Goal: Task Accomplishment & Management: Use online tool/utility

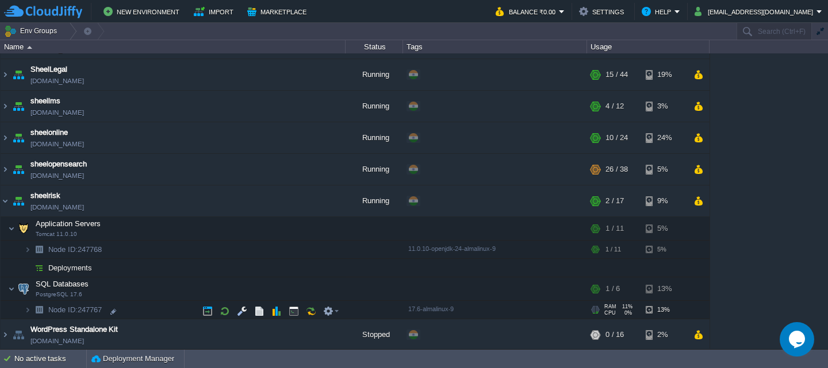
scroll to position [123, 0]
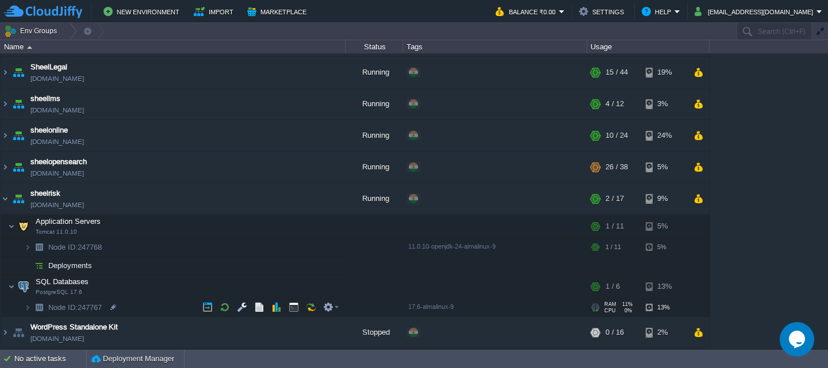
click at [33, 306] on img at bounding box center [39, 308] width 16 height 18
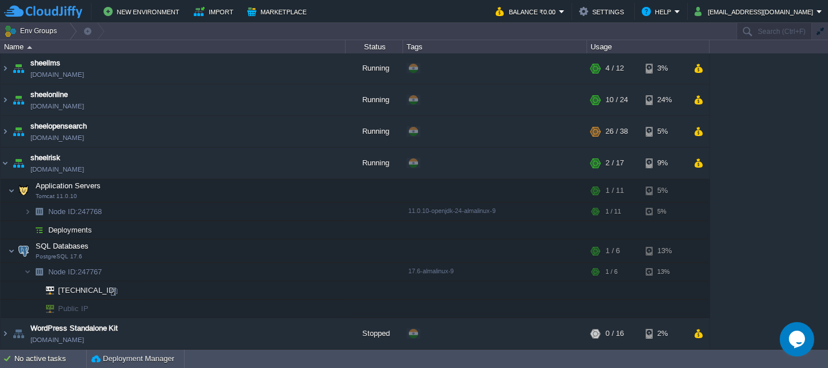
scroll to position [160, 0]
click at [325, 311] on td at bounding box center [333, 307] width 17 height 17
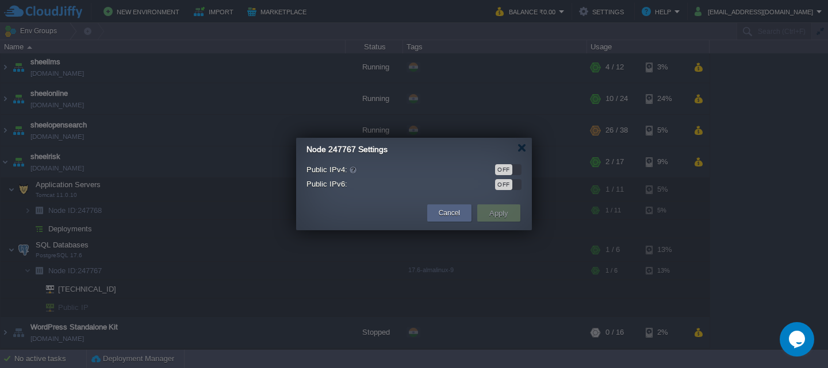
click at [515, 172] on div "OFF" at bounding box center [508, 169] width 26 height 11
click at [499, 210] on button "Apply" at bounding box center [499, 213] width 26 height 14
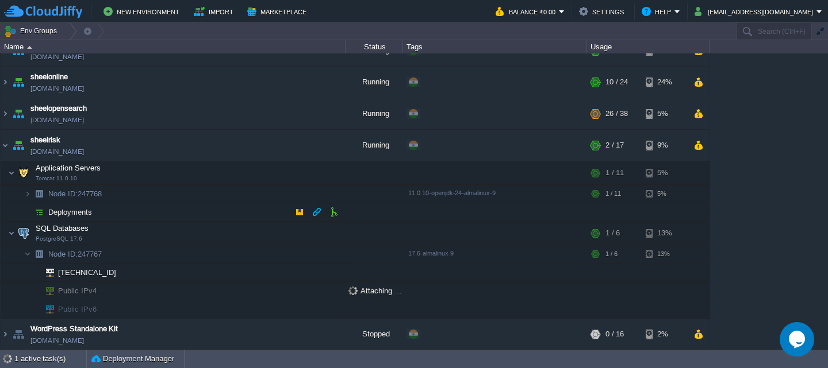
scroll to position [178, 0]
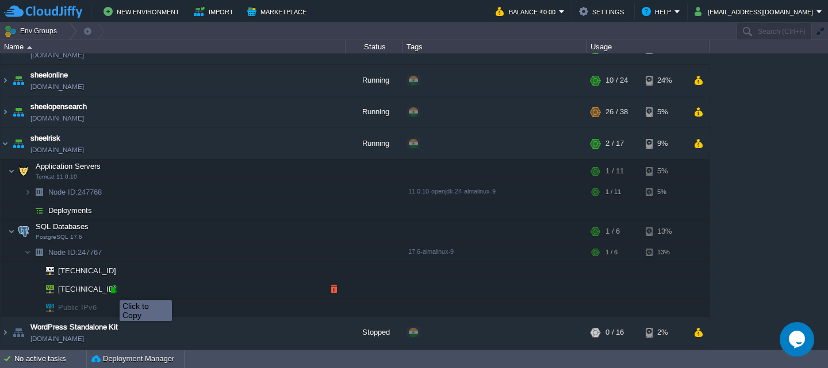
click at [113, 290] on div at bounding box center [114, 289] width 10 height 10
click at [134, 361] on button "Deployment Manager" at bounding box center [132, 358] width 83 height 11
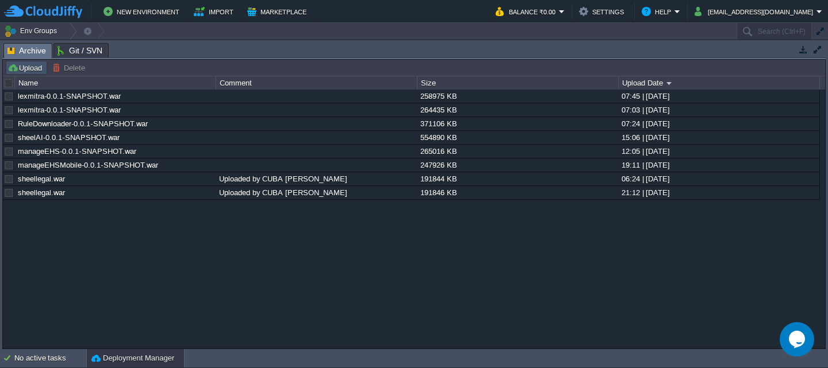
click at [23, 70] on button "Upload" at bounding box center [26, 68] width 38 height 10
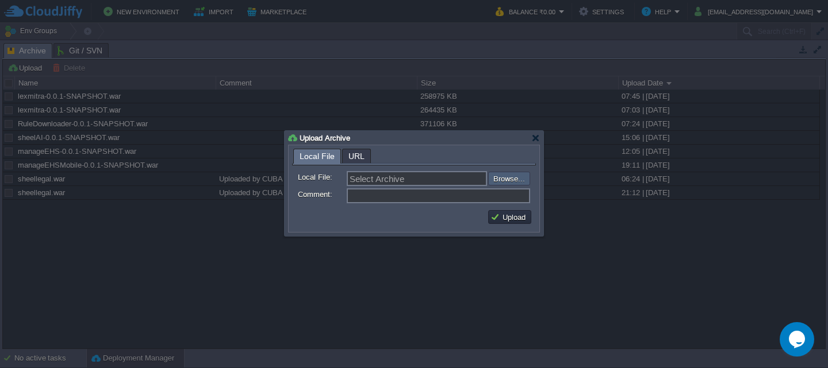
click at [509, 179] on input "file" at bounding box center [456, 179] width 145 height 14
type input "C:\fakepath\sheelrisk-0.0.1-SNAPSHOT.war"
type input "sheelrisk-0.0.1-SNAPSHOT.war"
click at [494, 219] on button "Upload" at bounding box center [509, 217] width 39 height 10
